Goal: Task Accomplishment & Management: Complete application form

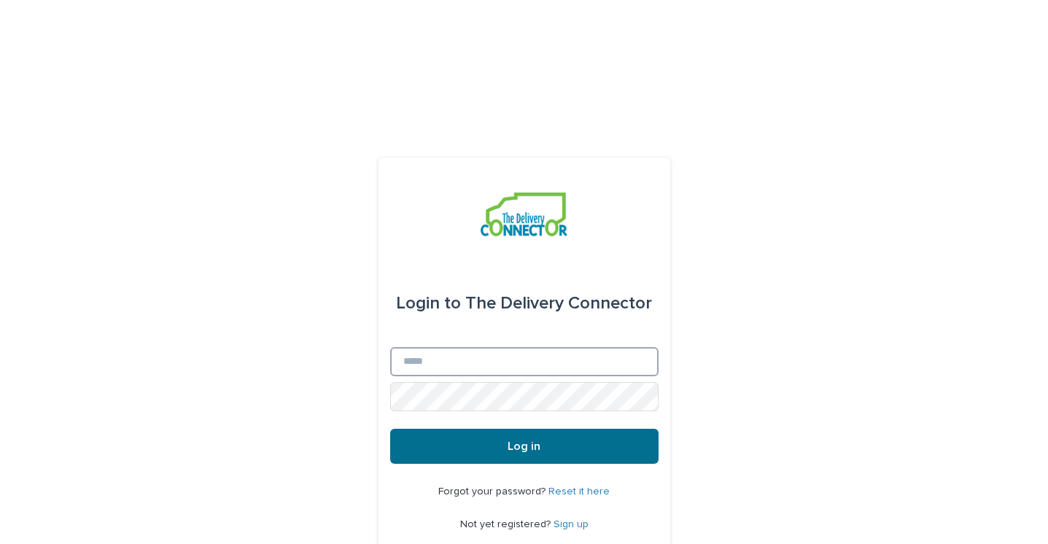
type input "**********"
click at [509, 441] on span "Log in" at bounding box center [524, 447] width 33 height 12
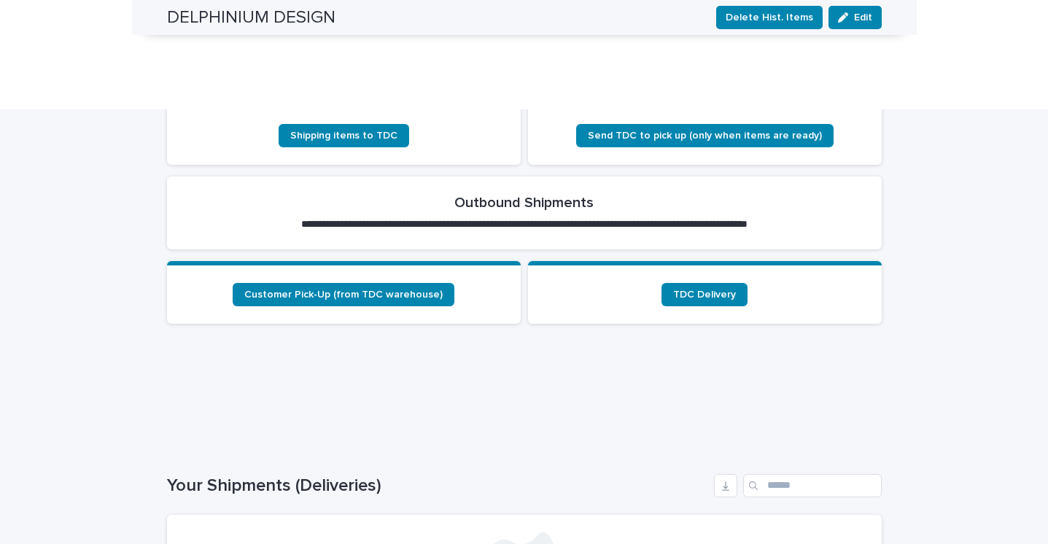
scroll to position [223, 0]
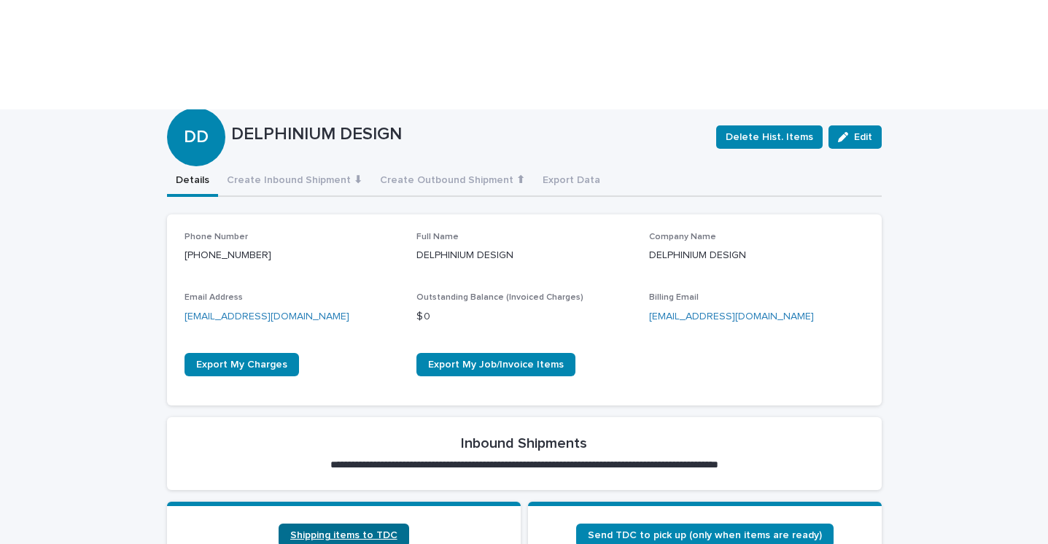
click at [382, 530] on span "Shipping items to TDC" at bounding box center [343, 535] width 107 height 10
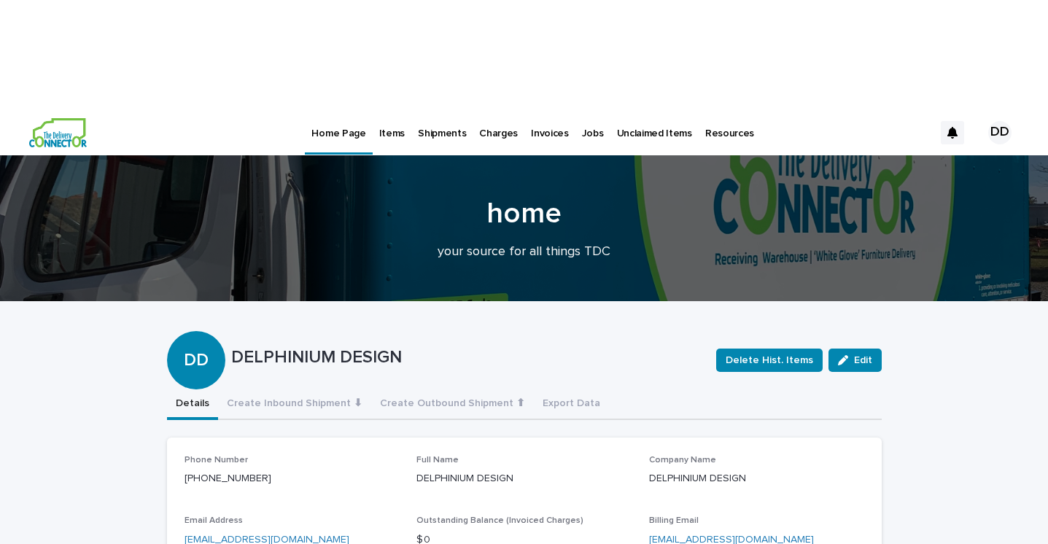
click at [581, 109] on link "Jobs" at bounding box center [593, 131] width 35 height 45
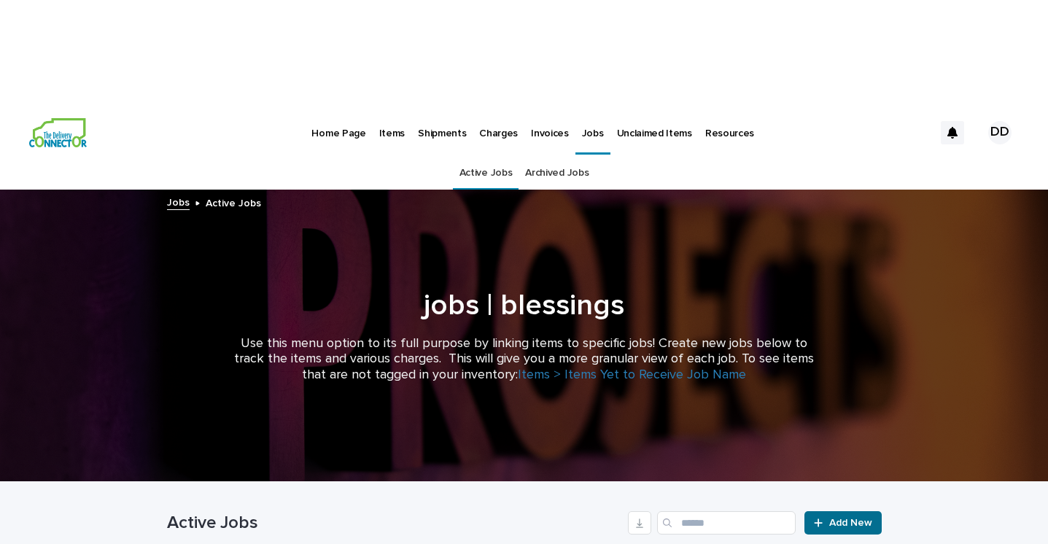
click at [857, 511] on link "Add New" at bounding box center [843, 522] width 77 height 23
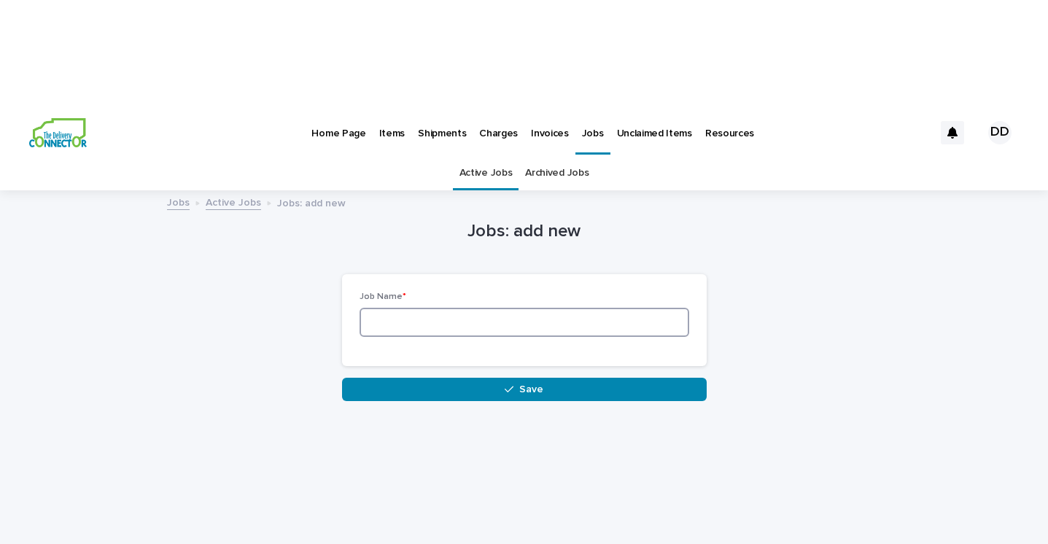
click at [519, 308] on input at bounding box center [525, 322] width 330 height 29
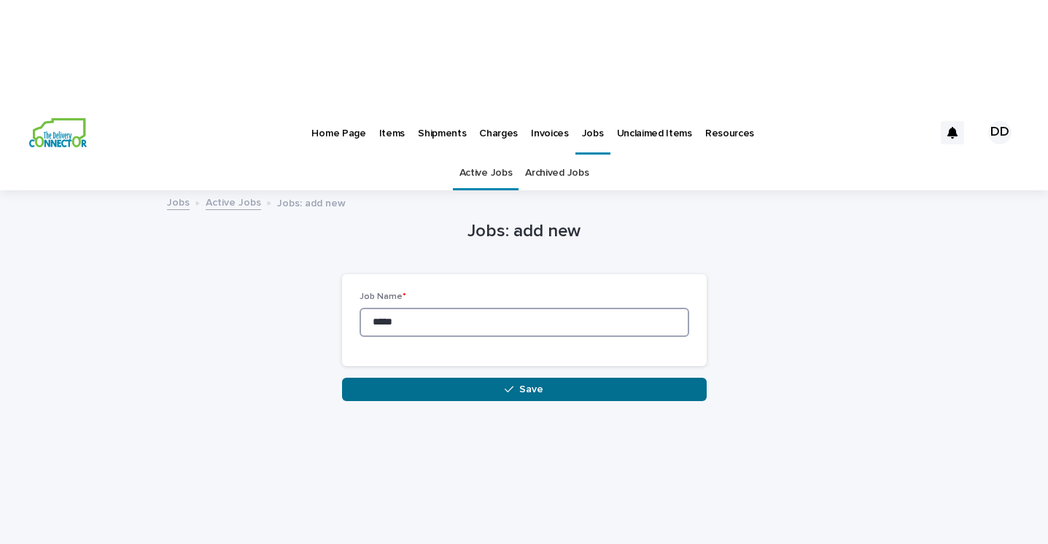
type input "*****"
click at [529, 384] on span "Save" at bounding box center [531, 389] width 24 height 10
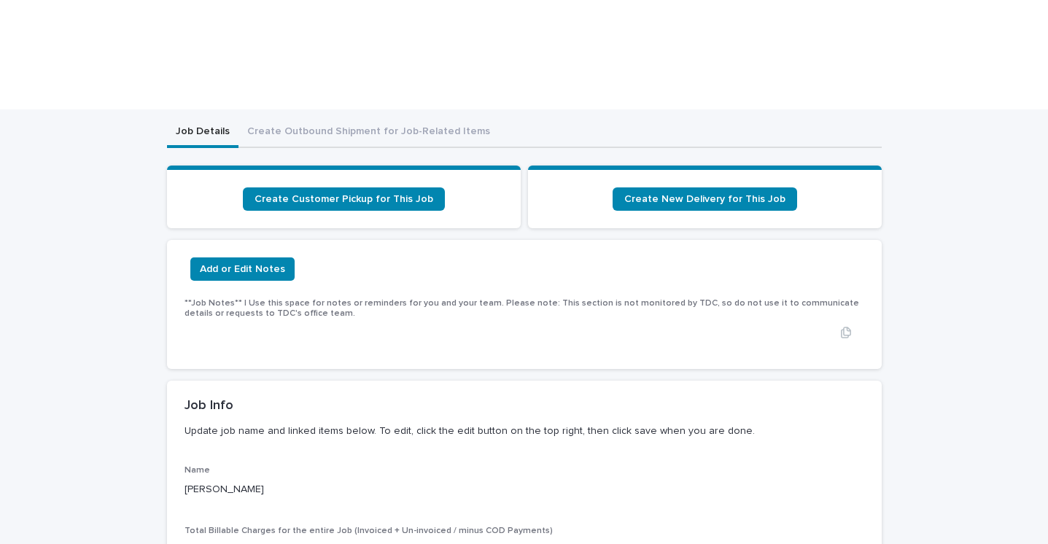
scroll to position [163, 0]
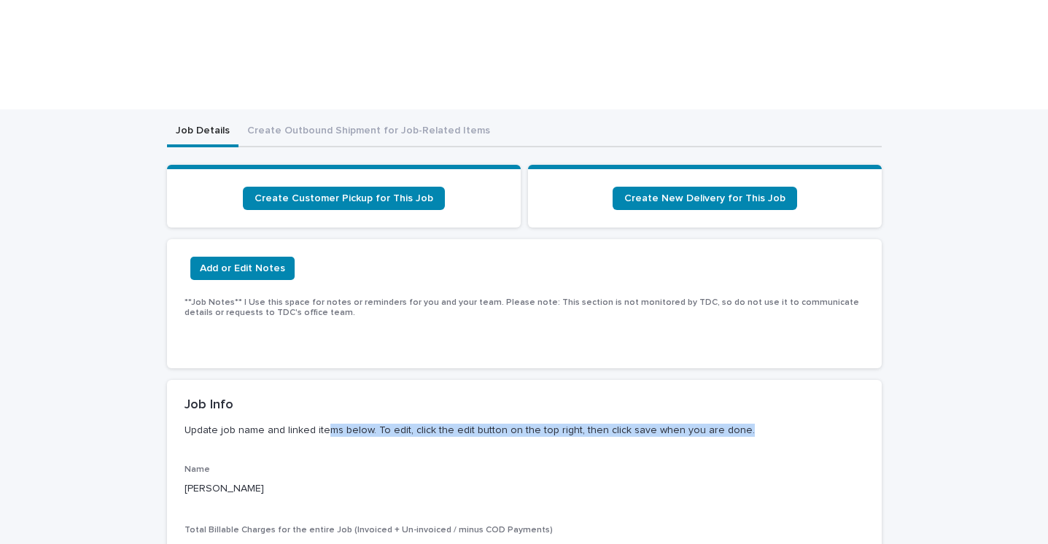
drag, startPoint x: 322, startPoint y: 315, endPoint x: 413, endPoint y: 342, distance: 94.4
click at [413, 380] on div "Job Info Update job name and linked items below. To edit, click the edit button…" at bounding box center [524, 422] width 715 height 85
click at [407, 414] on p "Update job name and linked items below. To edit, click the edit button on the t…" at bounding box center [522, 431] width 674 height 34
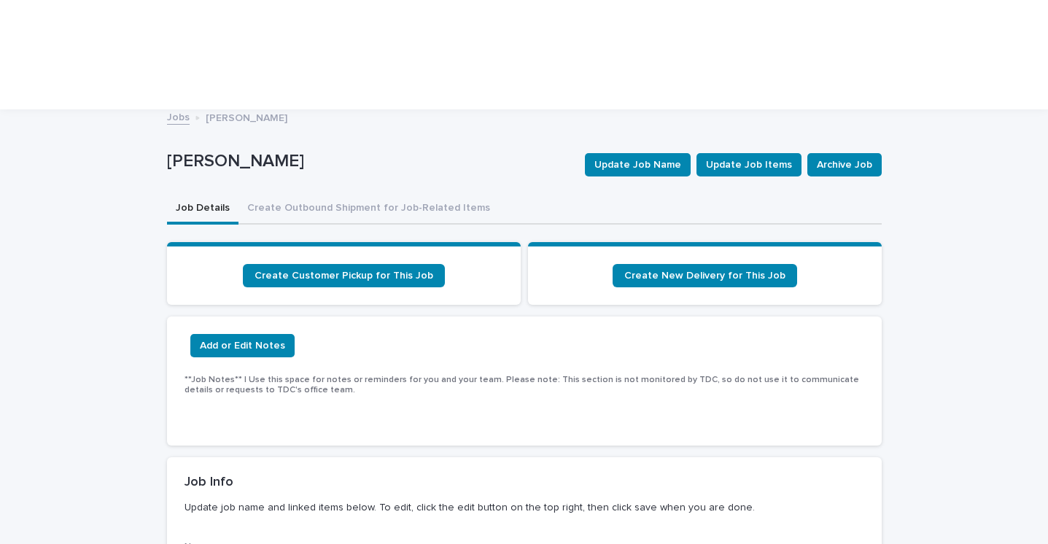
scroll to position [84, 0]
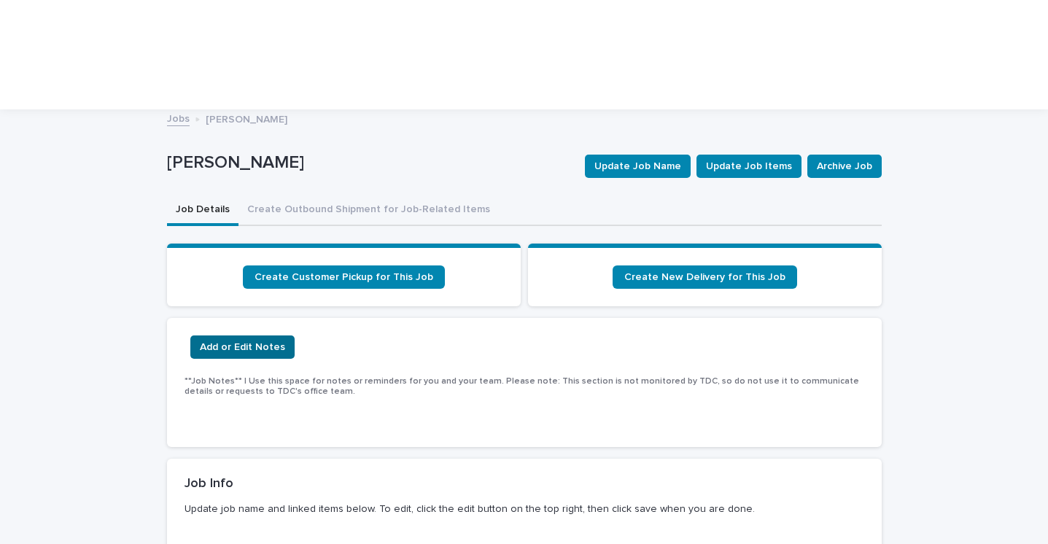
click at [243, 336] on button "Add or Edit Notes" at bounding box center [242, 347] width 104 height 23
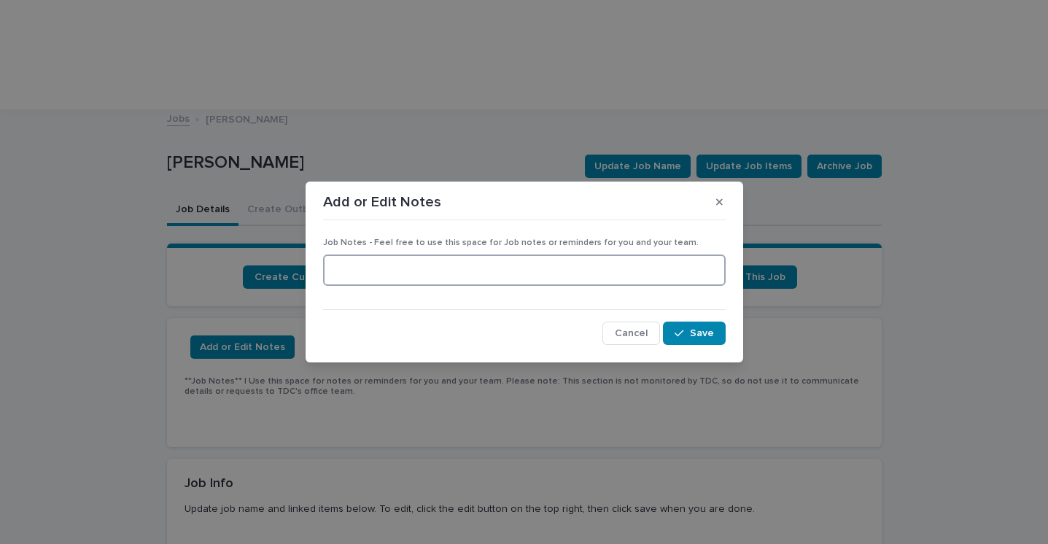
click at [398, 277] on textarea at bounding box center [524, 270] width 403 height 31
click at [719, 206] on icon "button" at bounding box center [719, 202] width 7 height 10
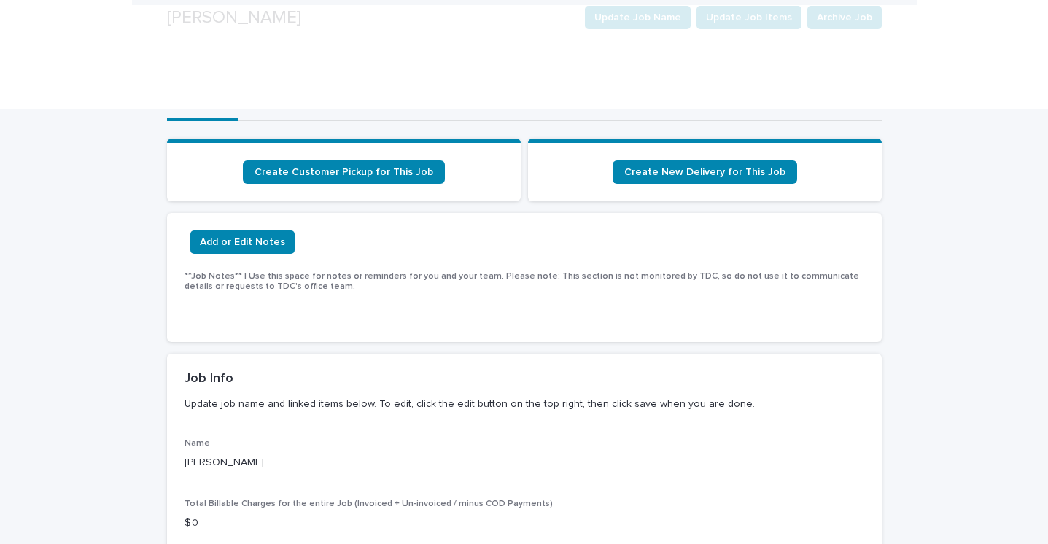
scroll to position [193, 0]
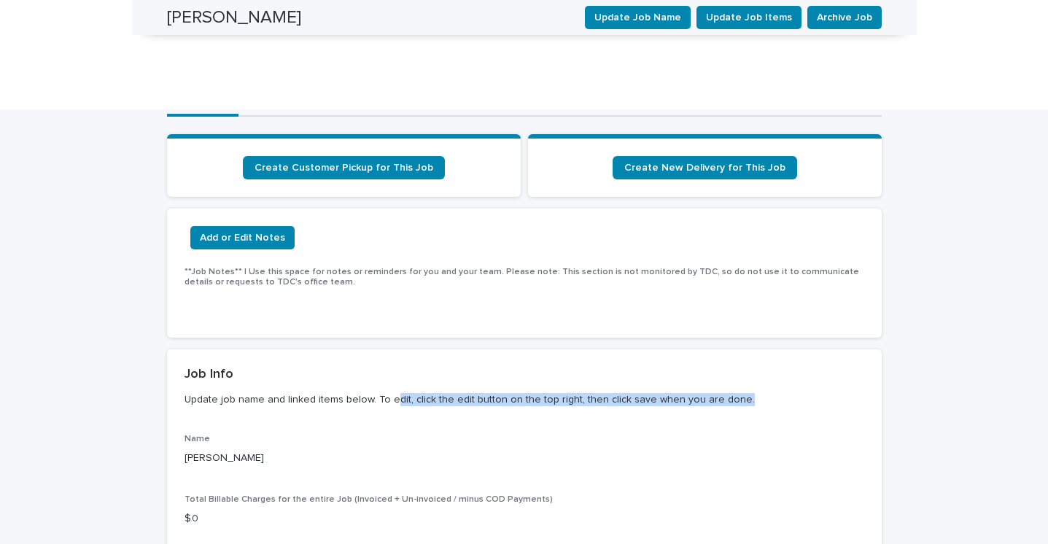
drag, startPoint x: 393, startPoint y: 292, endPoint x: 438, endPoint y: 303, distance: 47.2
click at [438, 383] on p "Update job name and linked items below. To edit, click the edit button on the t…" at bounding box center [522, 400] width 674 height 34
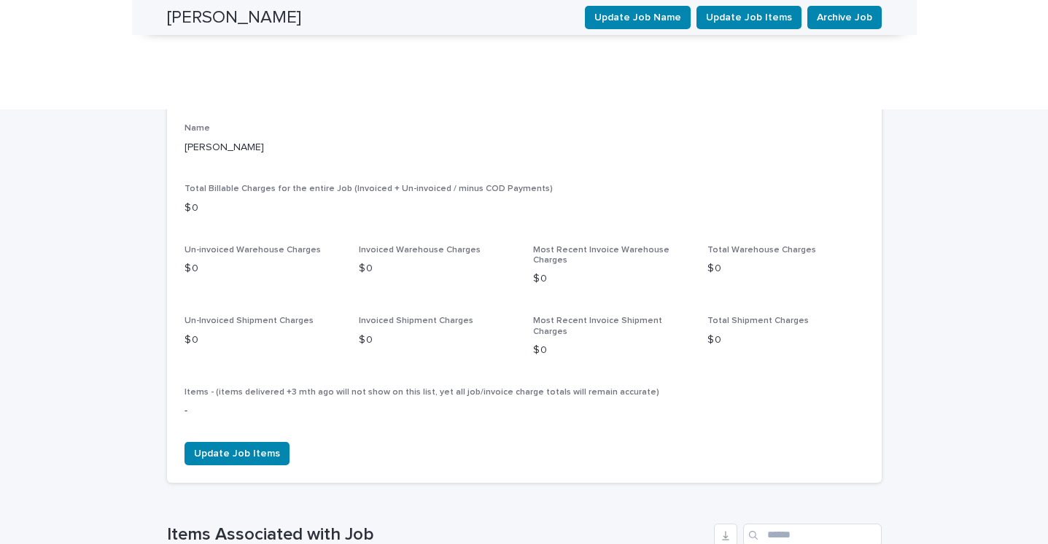
scroll to position [506, 0]
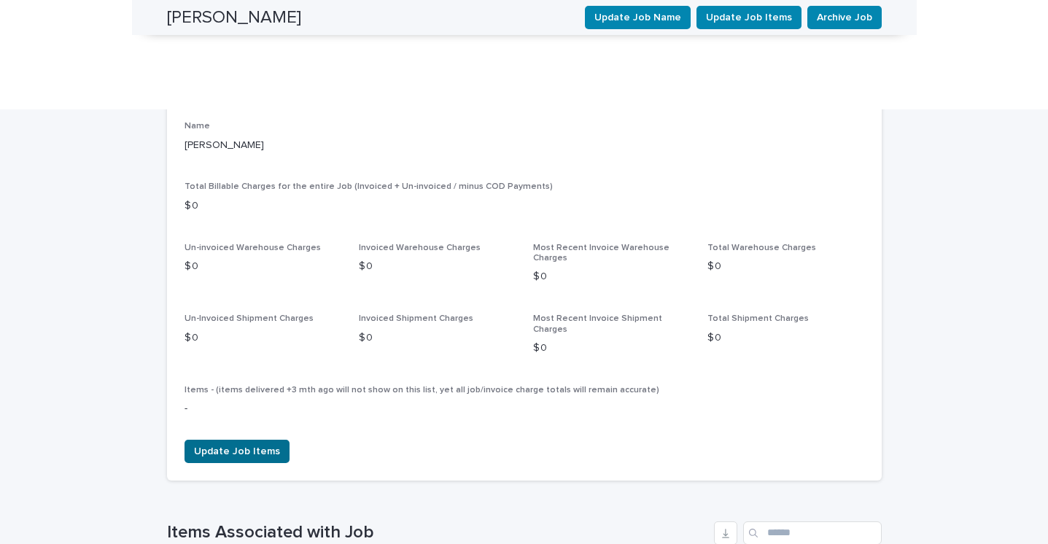
click at [261, 444] on span "Update Job Items" at bounding box center [237, 451] width 86 height 15
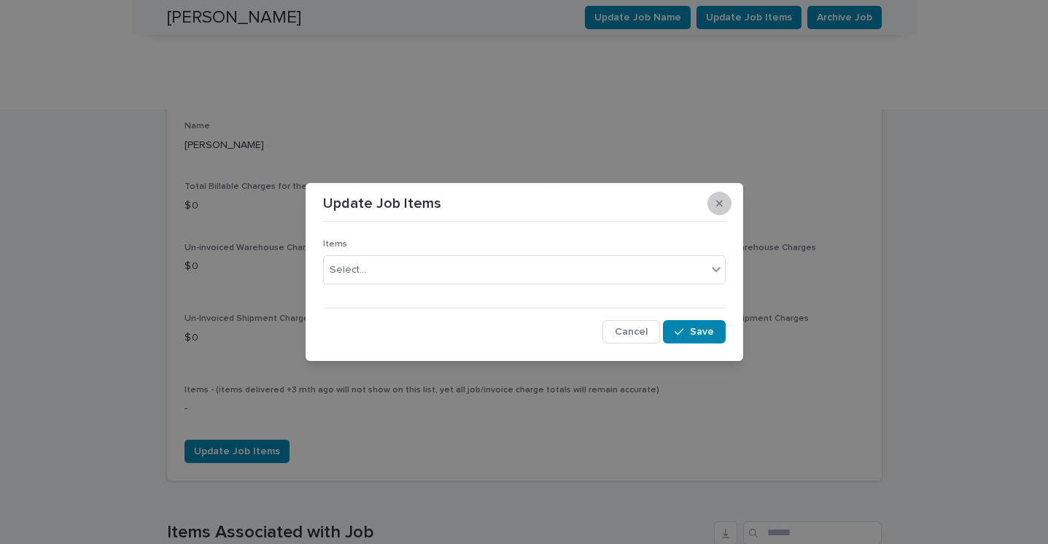
click at [719, 206] on icon "button" at bounding box center [719, 203] width 7 height 10
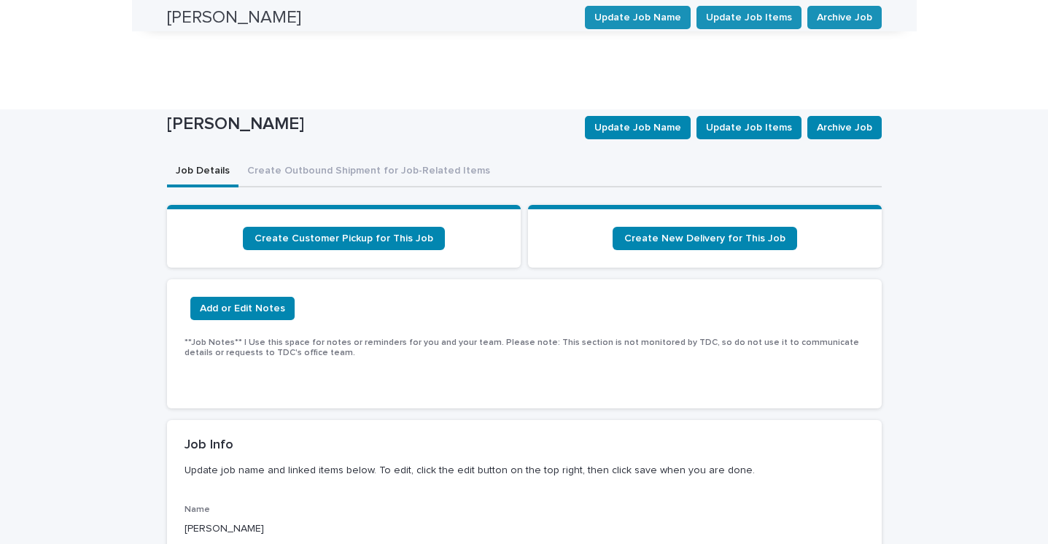
scroll to position [0, 0]
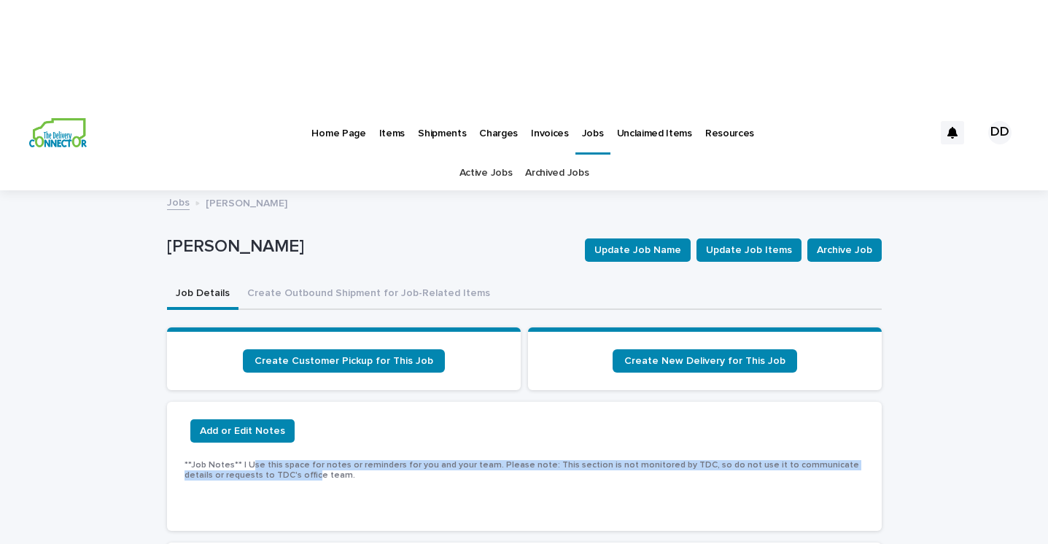
drag, startPoint x: 250, startPoint y: 354, endPoint x: 271, endPoint y: 366, distance: 25.2
click at [271, 461] on span "**Job Notes** | Use this space for notes or reminders for you and your team. Pl…" at bounding box center [522, 470] width 675 height 19
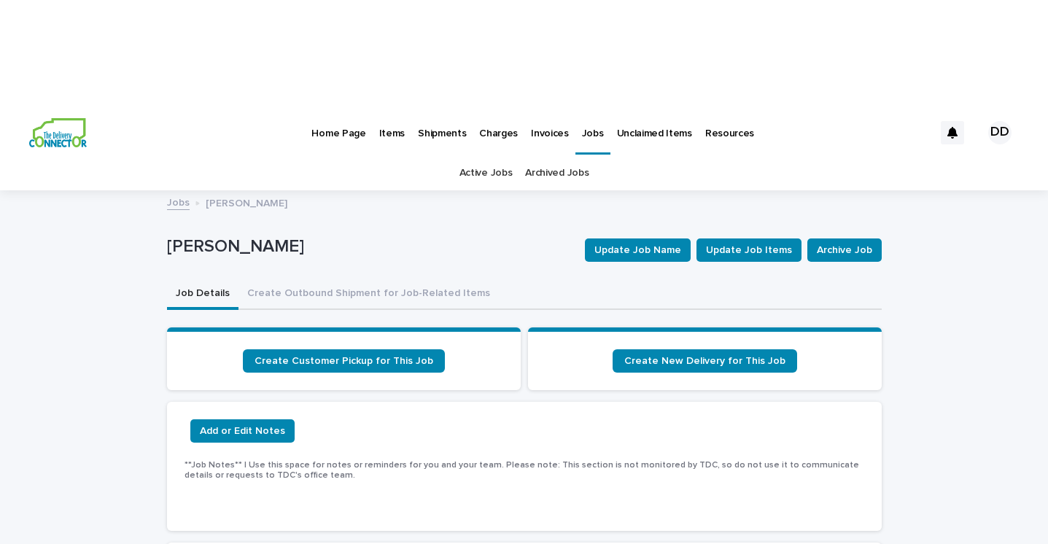
click at [346, 109] on p "Home Page" at bounding box center [339, 124] width 54 height 31
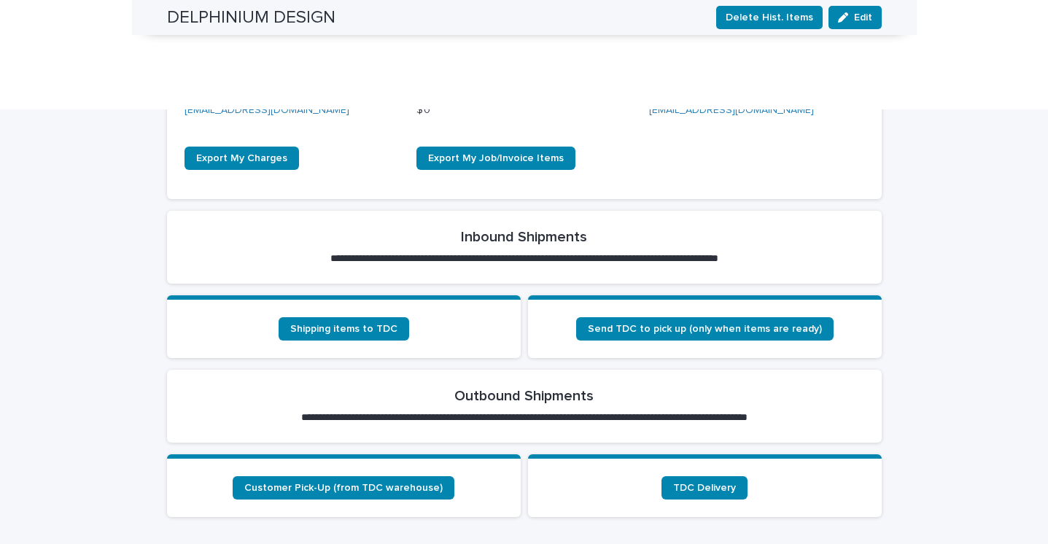
scroll to position [179, 0]
